Goal: Task Accomplishment & Management: Use online tool/utility

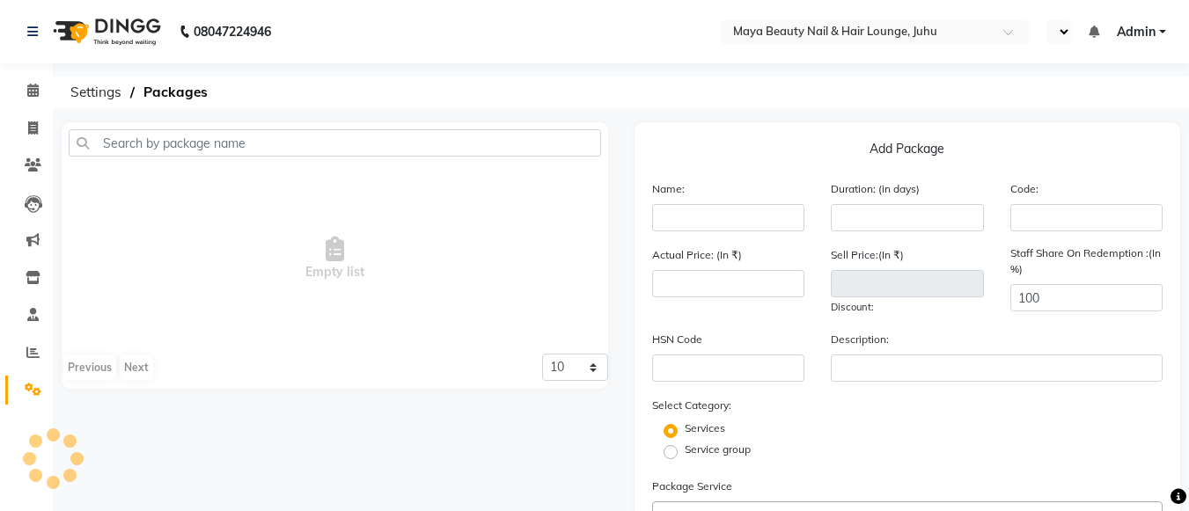
select select "en"
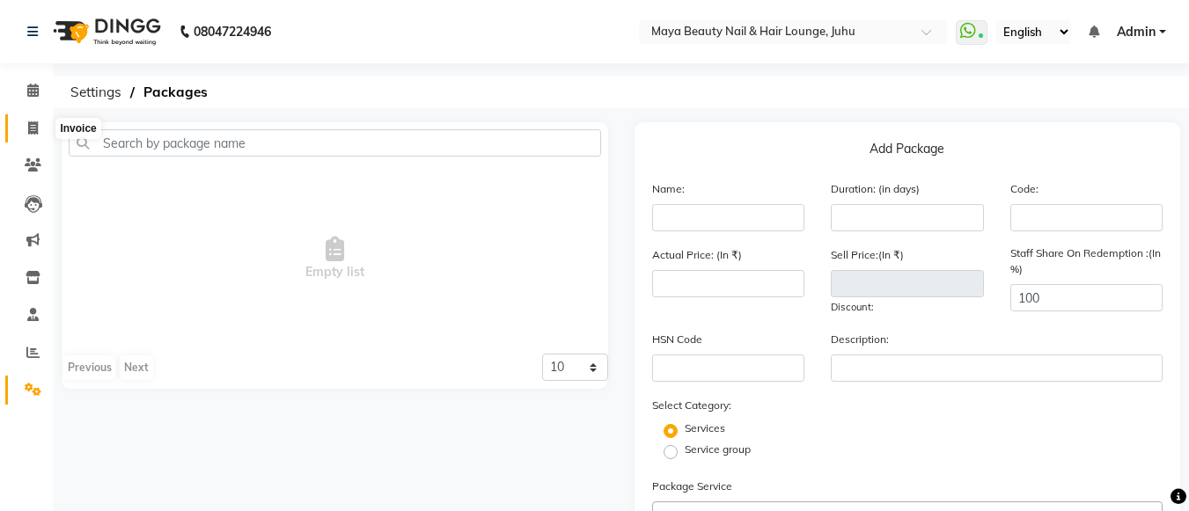
click at [31, 135] on span at bounding box center [33, 129] width 31 height 20
select select "4023"
select select "service"
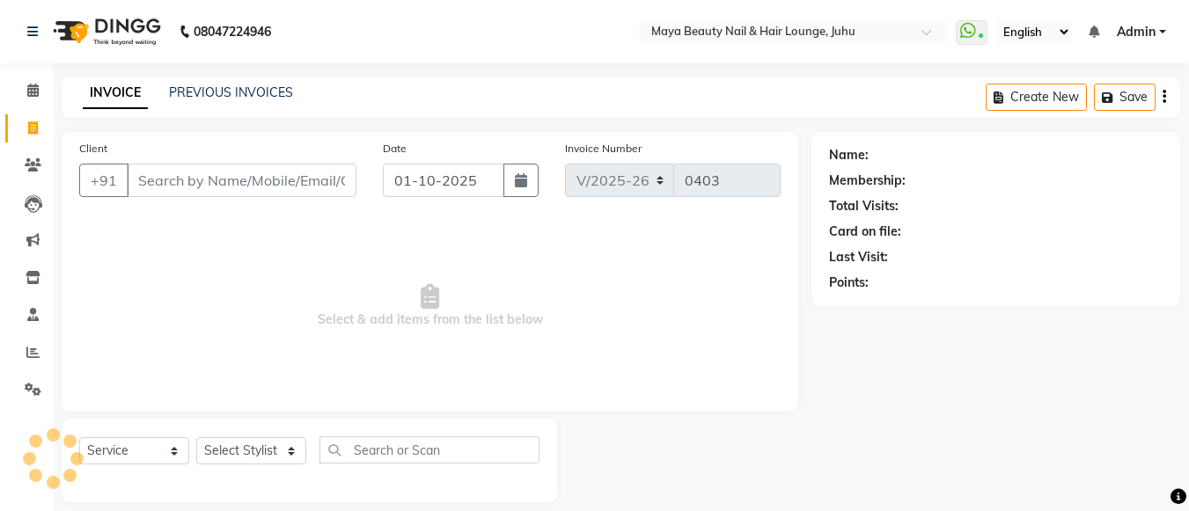
scroll to position [18, 0]
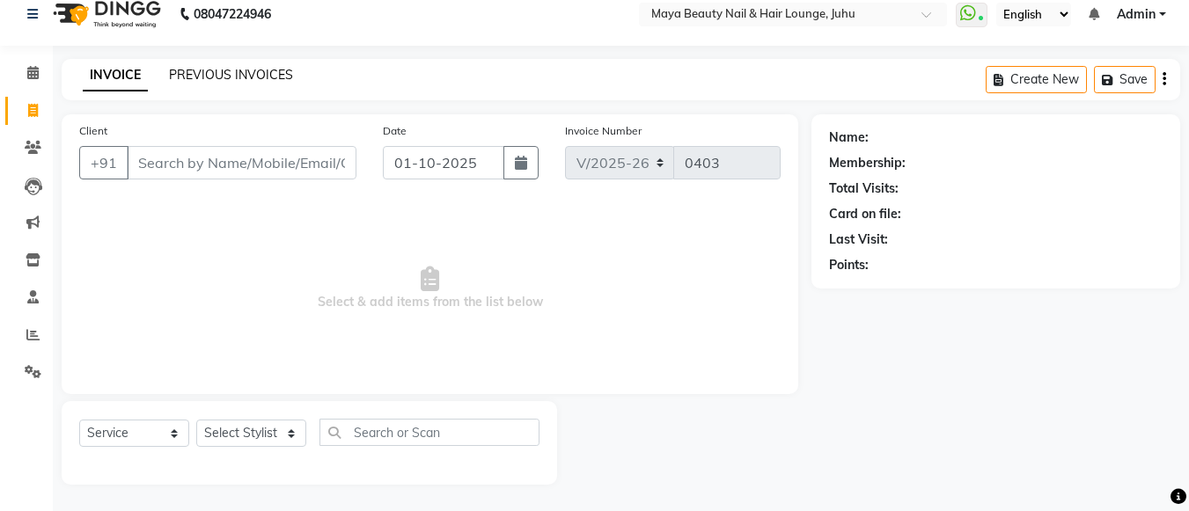
click at [215, 71] on link "PREVIOUS INVOICES" at bounding box center [231, 75] width 124 height 16
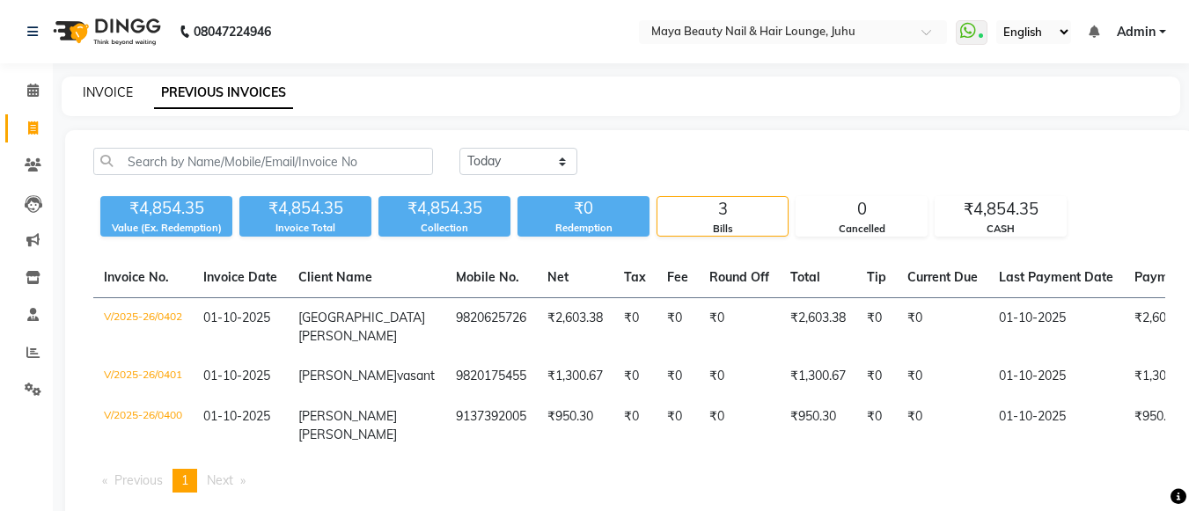
click at [106, 85] on link "INVOICE" at bounding box center [108, 92] width 50 height 16
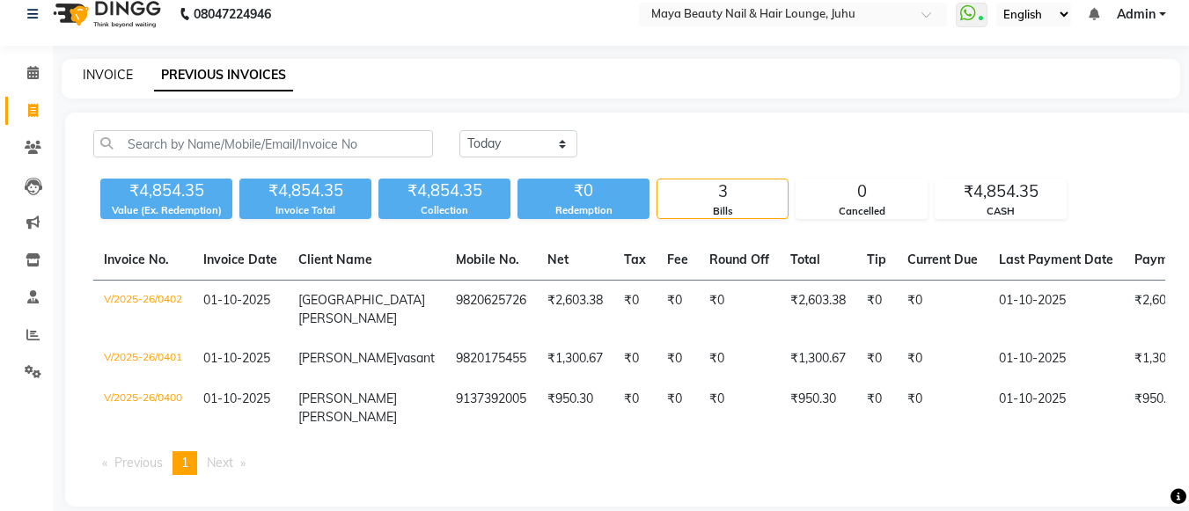
select select "4023"
select select "service"
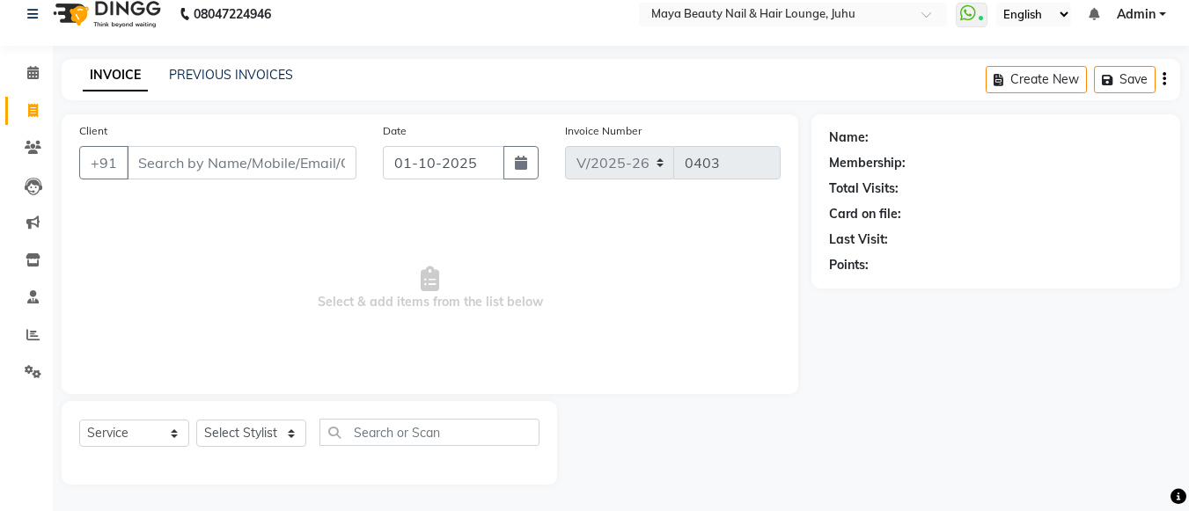
click at [180, 153] on input "Client" at bounding box center [242, 162] width 230 height 33
click at [316, 98] on div "INVOICE PREVIOUS INVOICES Create New Save" at bounding box center [621, 79] width 1118 height 41
